Goal: Task Accomplishment & Management: Manage account settings

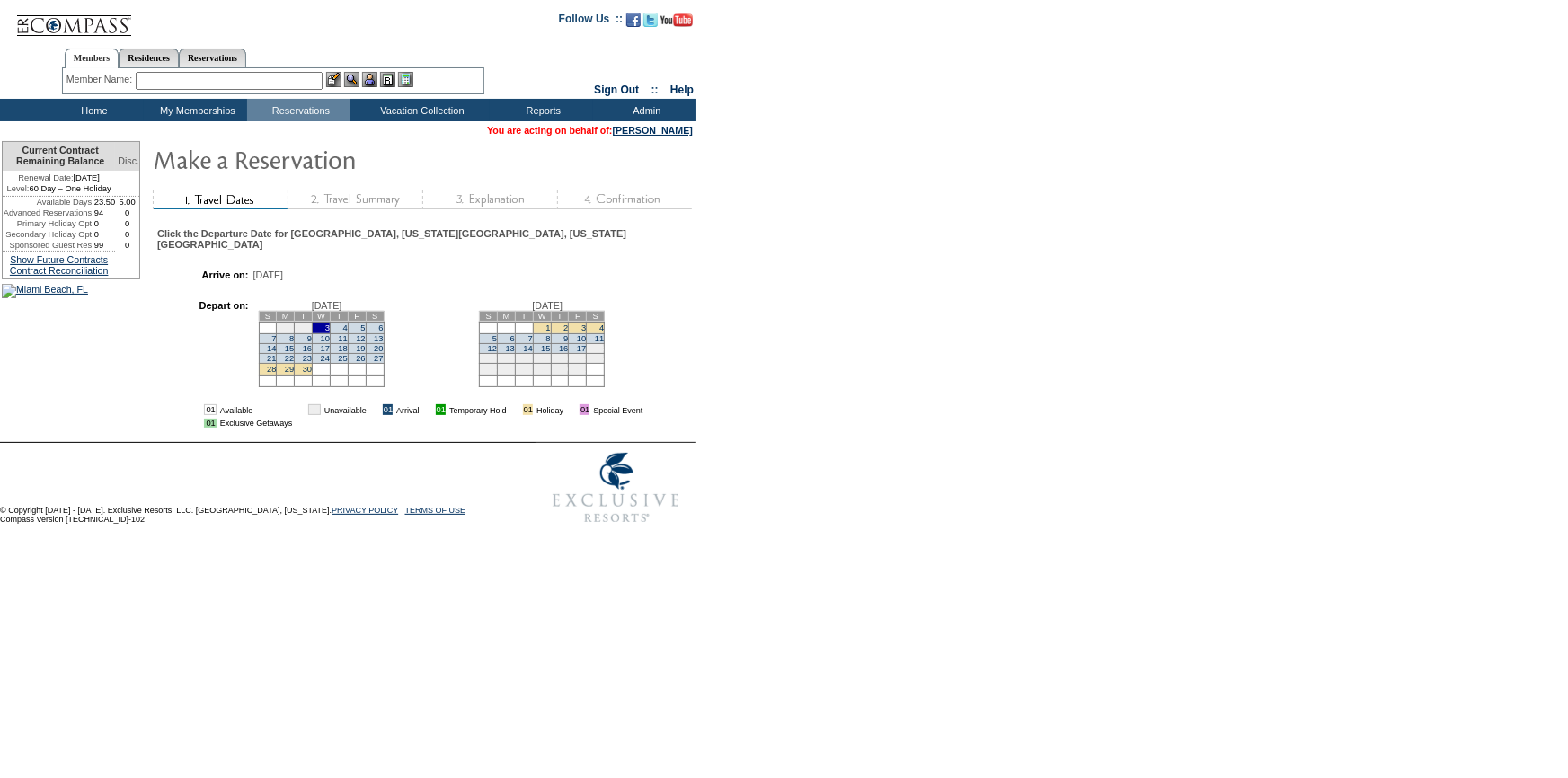
click at [533, 344] on td "7" at bounding box center [524, 339] width 18 height 10
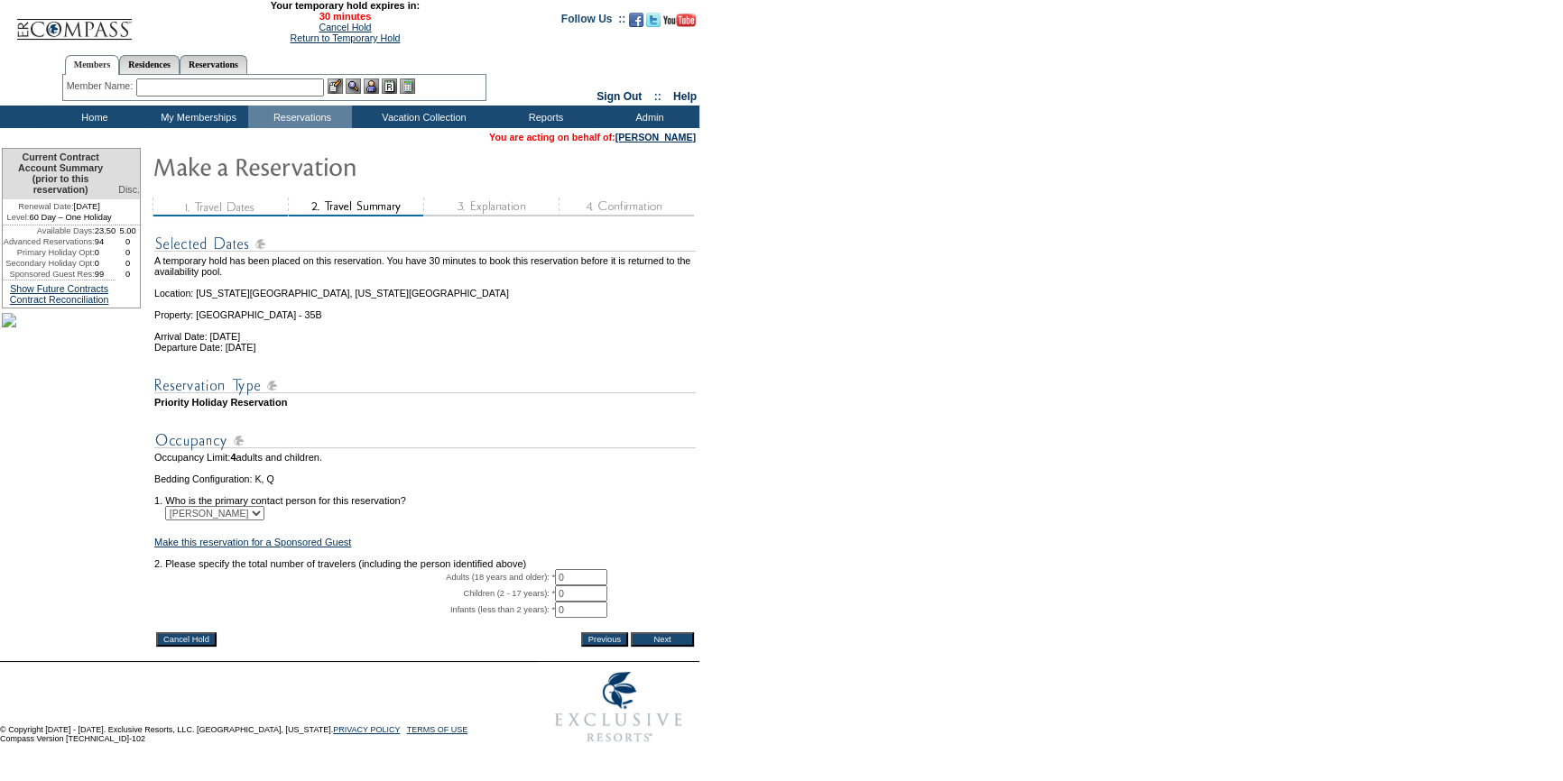
drag, startPoint x: 594, startPoint y: 595, endPoint x: 530, endPoint y: 611, distance: 66.1
click at [530, 611] on tbody "A temporary hold has been placed on this reservation. You have 30 minutes to bo…" at bounding box center [424, 425] width 541 height 407
type input "2"
click at [668, 647] on input "Next" at bounding box center [662, 639] width 63 height 14
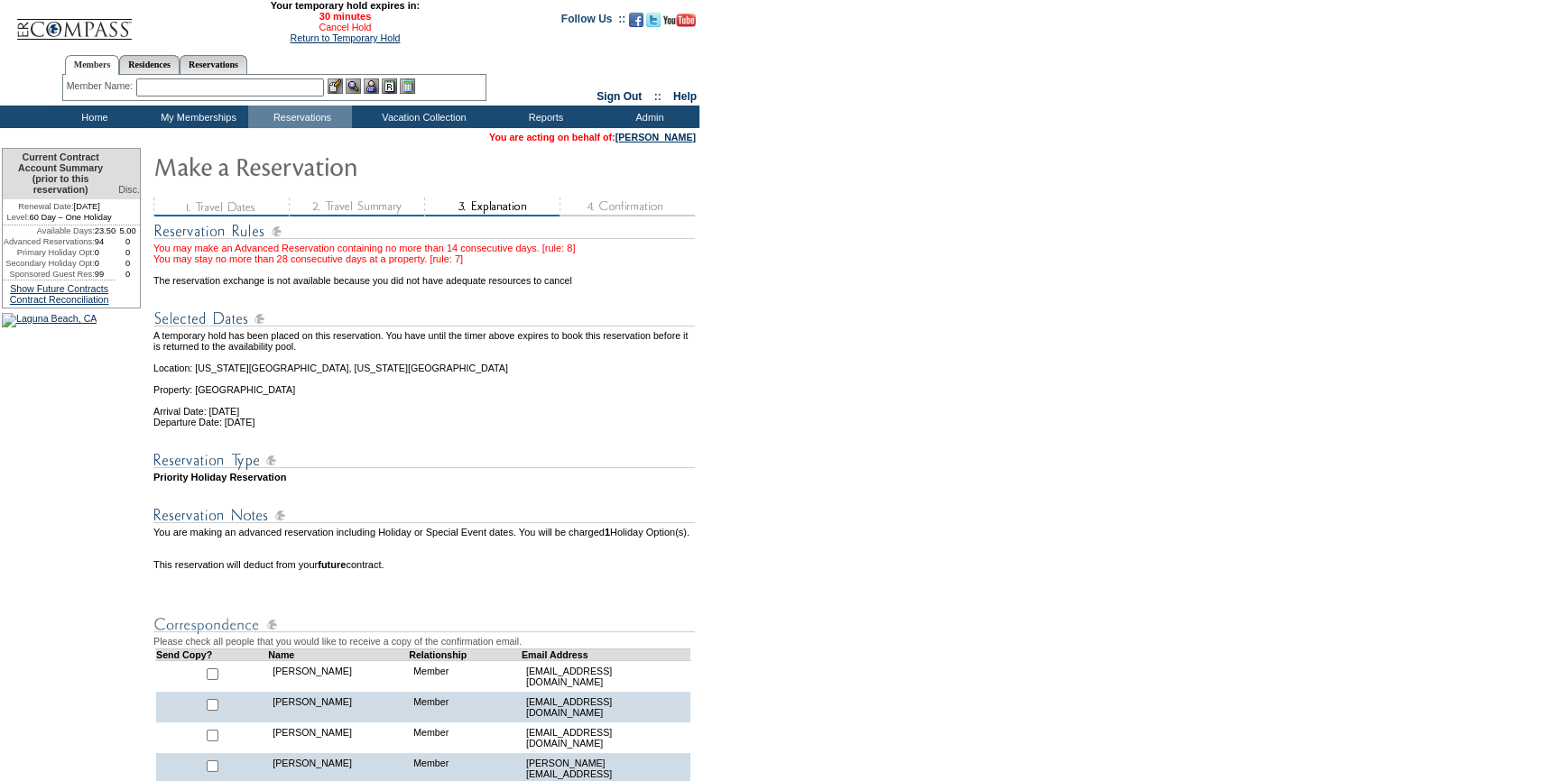
click at [318, 32] on link "Cancel Hold" at bounding box center [344, 27] width 52 height 11
